Goal: Find specific page/section: Find specific page/section

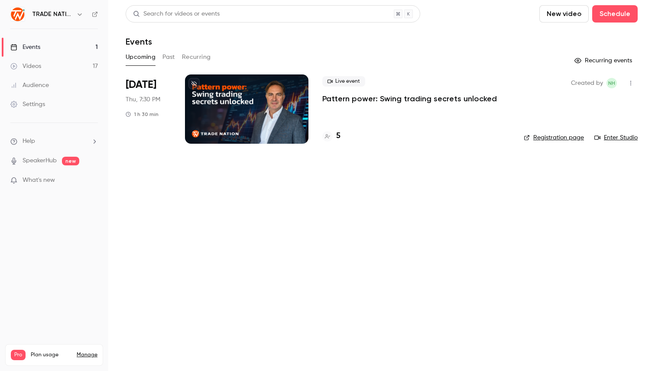
click at [339, 138] on h4 "5" at bounding box center [338, 136] width 4 height 12
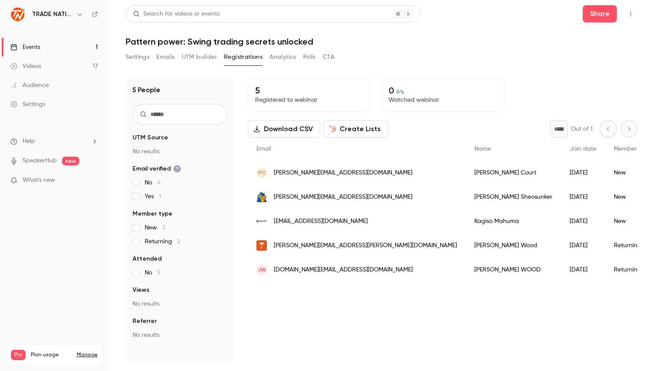
click at [34, 47] on div "Events" at bounding box center [25, 47] width 30 height 9
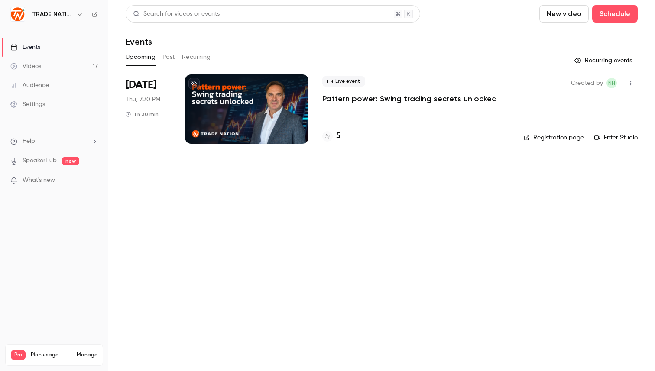
click at [419, 253] on main "Search for videos or events New video Schedule Events Upcoming Past Recurring R…" at bounding box center [381, 185] width 547 height 371
